Goal: Check status: Check status

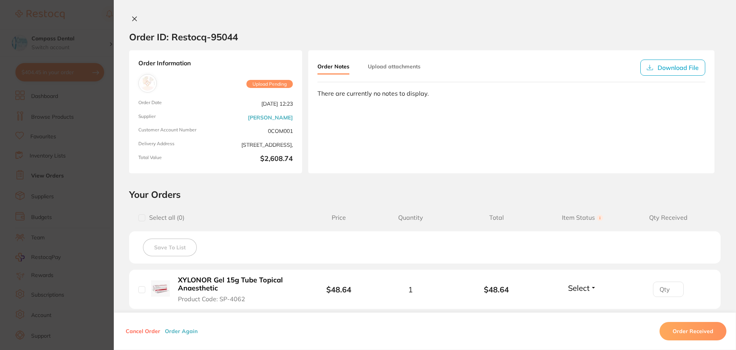
click at [96, 132] on section "Order ID: Restocq- 95044 Order Information Upload Pending Order Date [DATE] 12:…" at bounding box center [368, 175] width 736 height 350
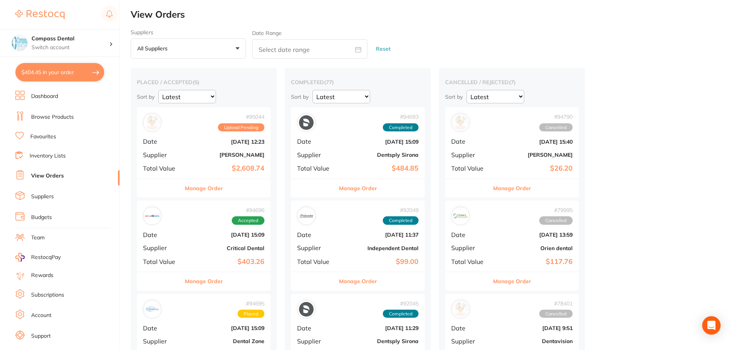
click at [58, 80] on button "$404.45 in your order" at bounding box center [59, 72] width 89 height 18
checkbox input "true"
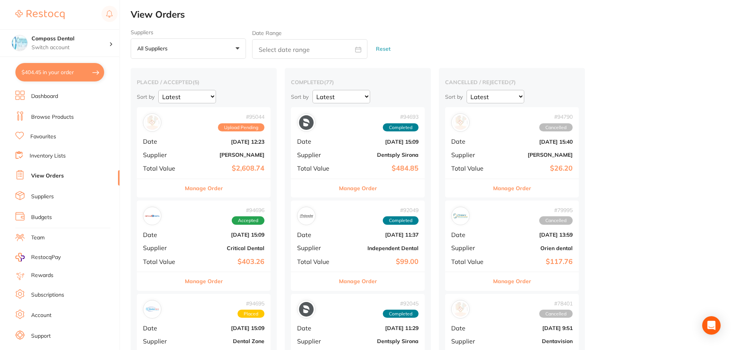
checkbox input "true"
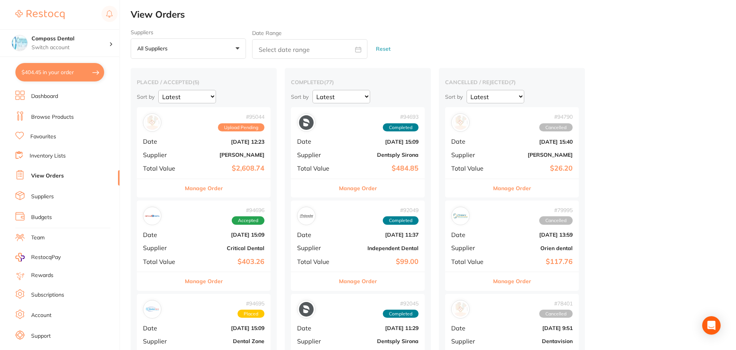
checkbox input "true"
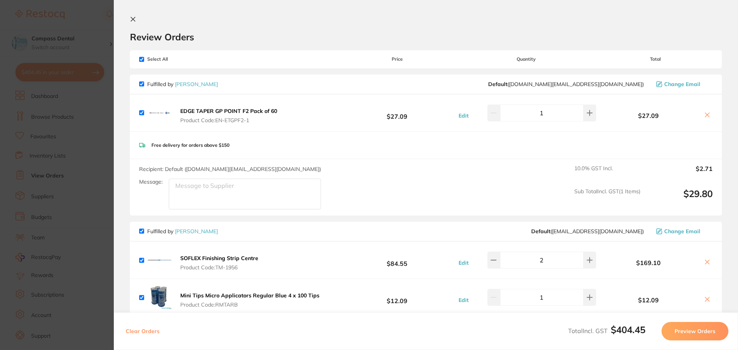
click at [135, 18] on icon at bounding box center [133, 19] width 6 height 6
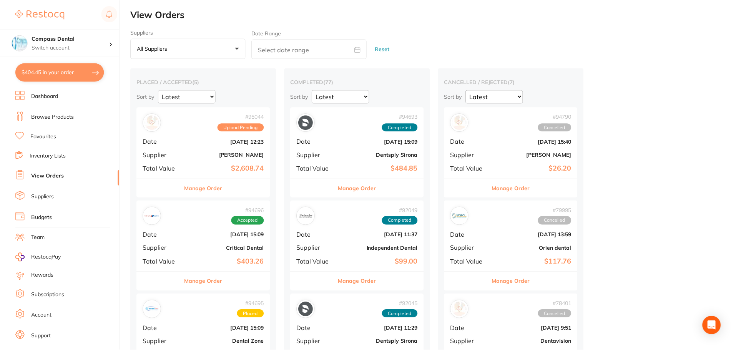
scroll to position [0, 0]
click at [47, 173] on link "View Orders" at bounding box center [47, 176] width 33 height 8
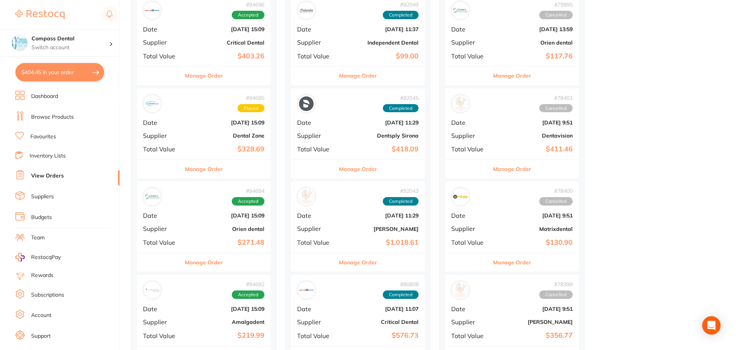
scroll to position [192, 0]
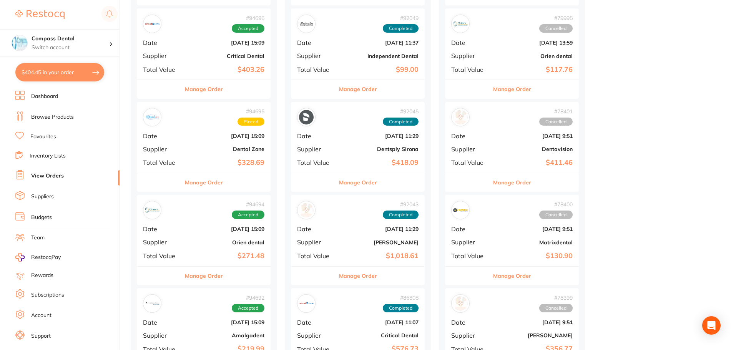
click at [208, 161] on b "$328.69" at bounding box center [226, 163] width 77 height 8
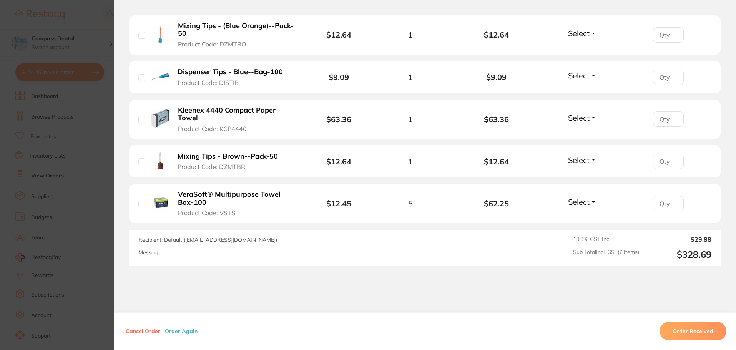
scroll to position [370, 0]
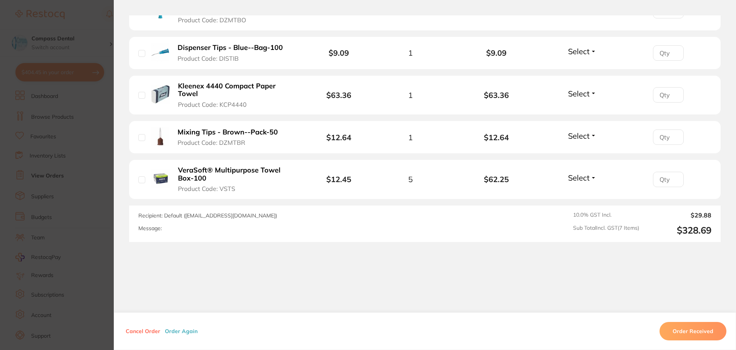
click at [685, 334] on button "Order Received" at bounding box center [693, 331] width 67 height 18
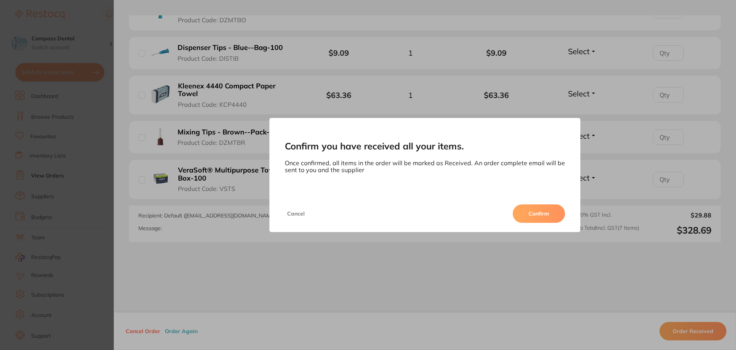
click at [526, 218] on button "Confirm" at bounding box center [539, 213] width 52 height 18
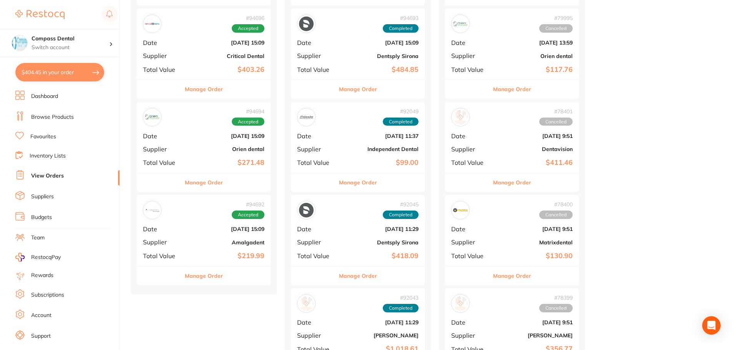
click at [204, 180] on button "Manage Order" at bounding box center [204, 182] width 38 height 18
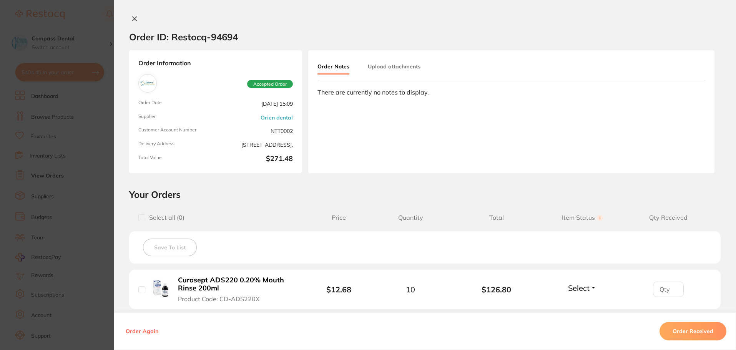
drag, startPoint x: 133, startPoint y: 18, endPoint x: 140, endPoint y: 16, distance: 6.8
click at [134, 18] on icon at bounding box center [135, 19] width 4 height 4
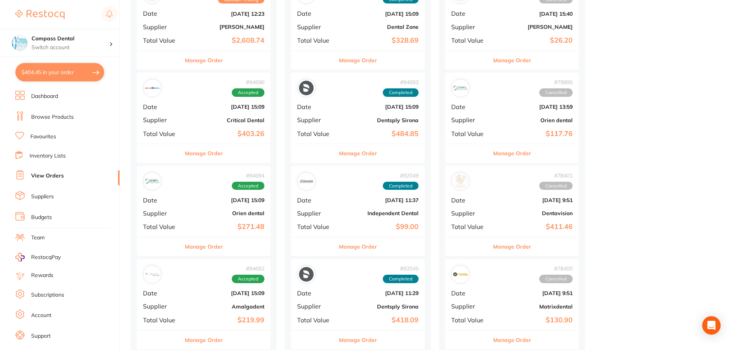
scroll to position [115, 0]
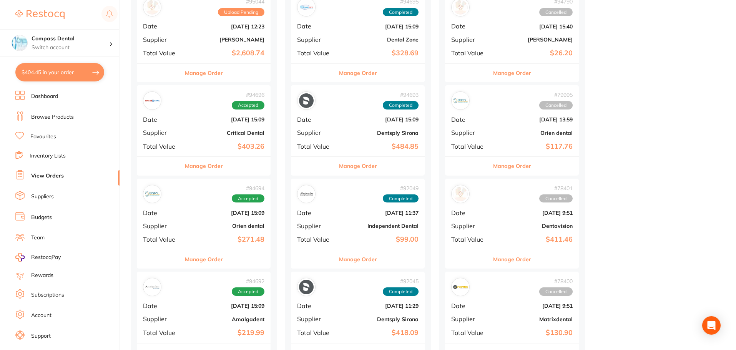
click at [215, 121] on b "[DATE] 15:09" at bounding box center [226, 119] width 77 height 6
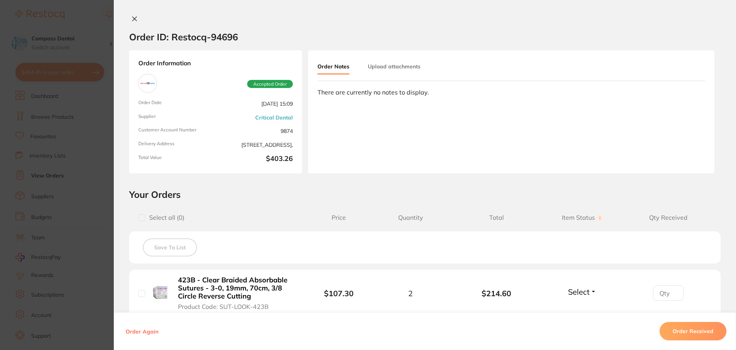
click at [134, 16] on icon at bounding box center [134, 19] width 6 height 6
